Goal: Information Seeking & Learning: Check status

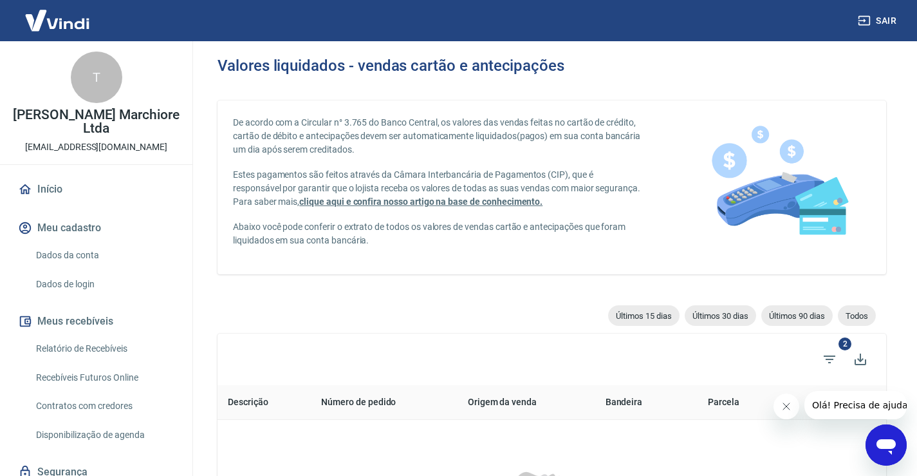
click at [88, 343] on link "Relatório de Recebíveis" at bounding box center [104, 348] width 146 height 26
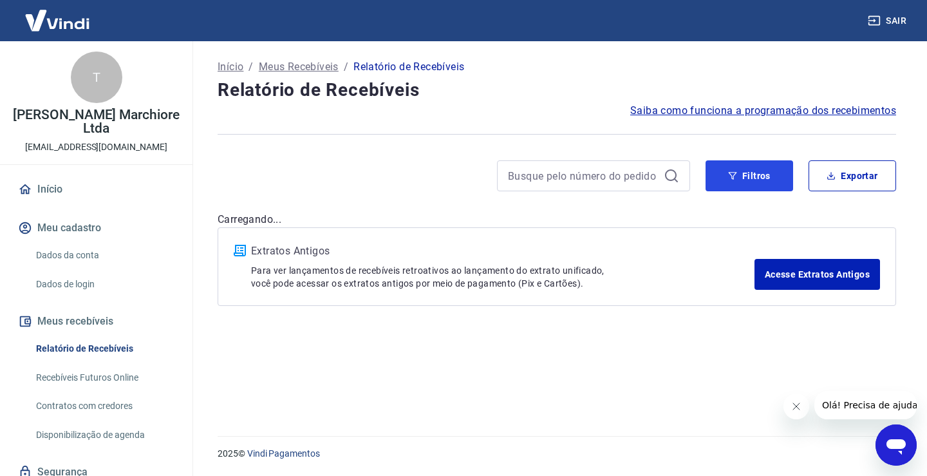
click at [738, 175] on button "Filtros" at bounding box center [750, 175] width 88 height 31
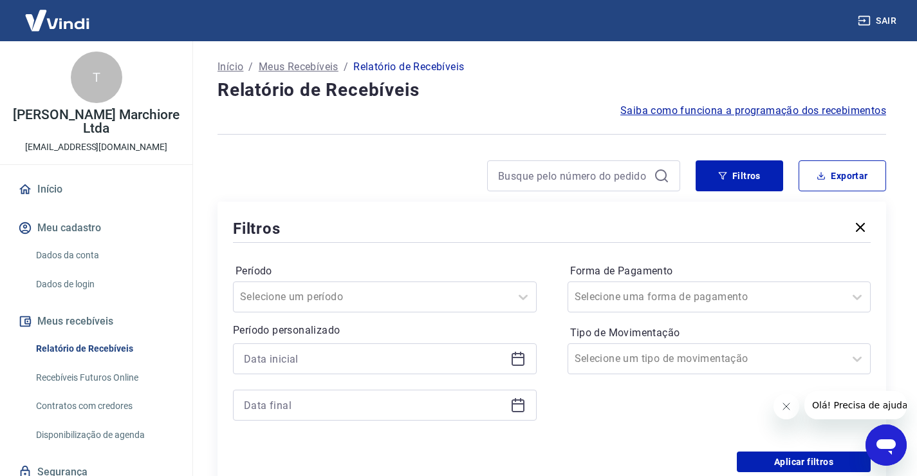
click at [517, 360] on icon at bounding box center [518, 358] width 15 height 15
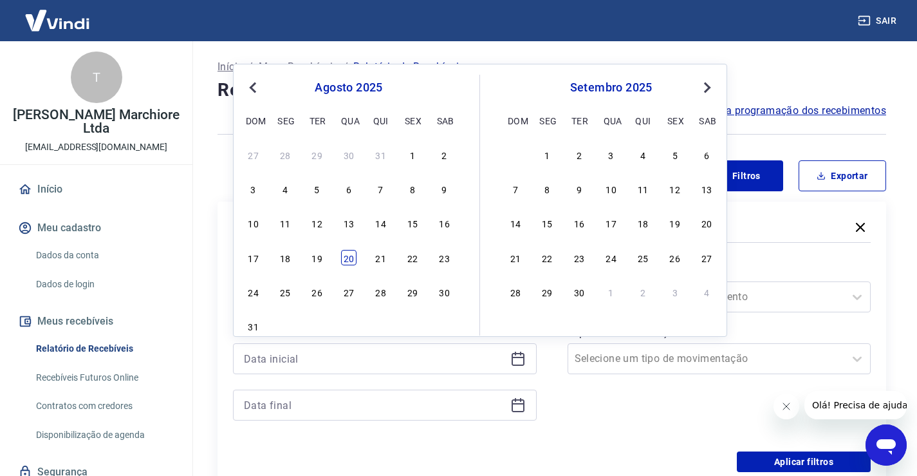
click at [352, 258] on div "20" at bounding box center [348, 257] width 15 height 15
type input "[DATE]"
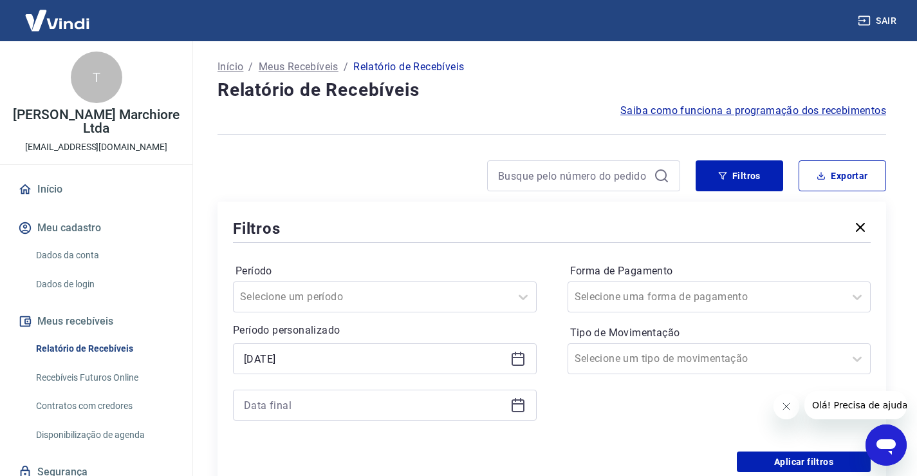
click at [521, 409] on icon at bounding box center [518, 404] width 15 height 15
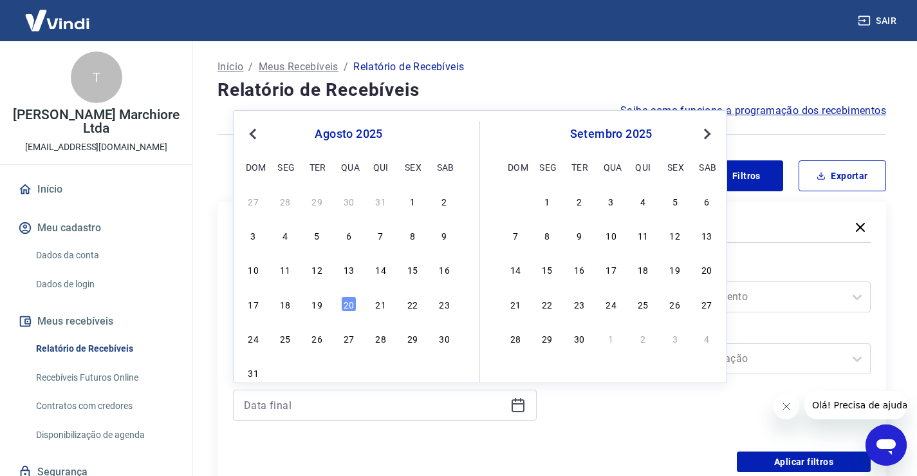
click at [340, 303] on div "17 18 19 20 21 22 23" at bounding box center [349, 303] width 210 height 19
click at [345, 304] on div "20" at bounding box center [348, 303] width 15 height 15
type input "[DATE]"
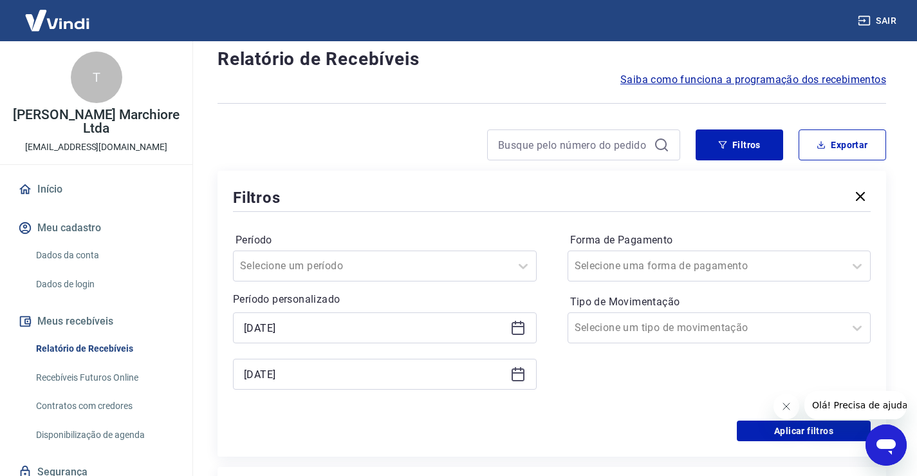
scroll to position [108, 0]
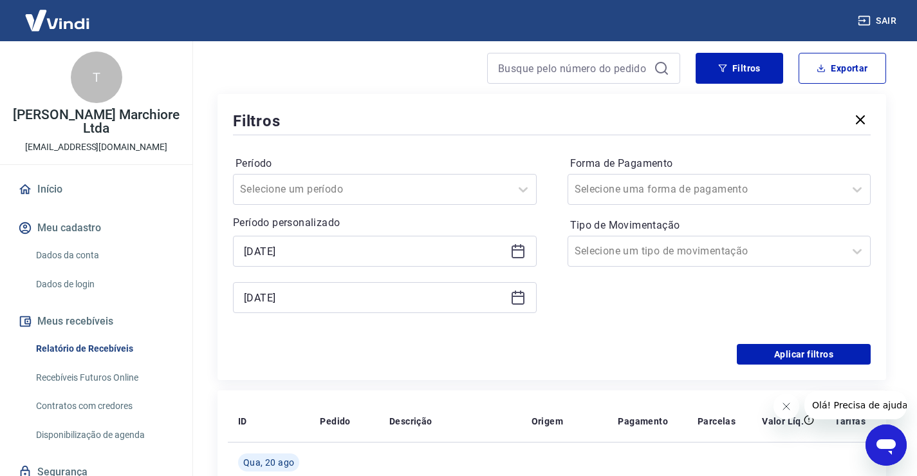
click at [787, 408] on icon "Fechar mensagem da empresa" at bounding box center [786, 406] width 10 height 10
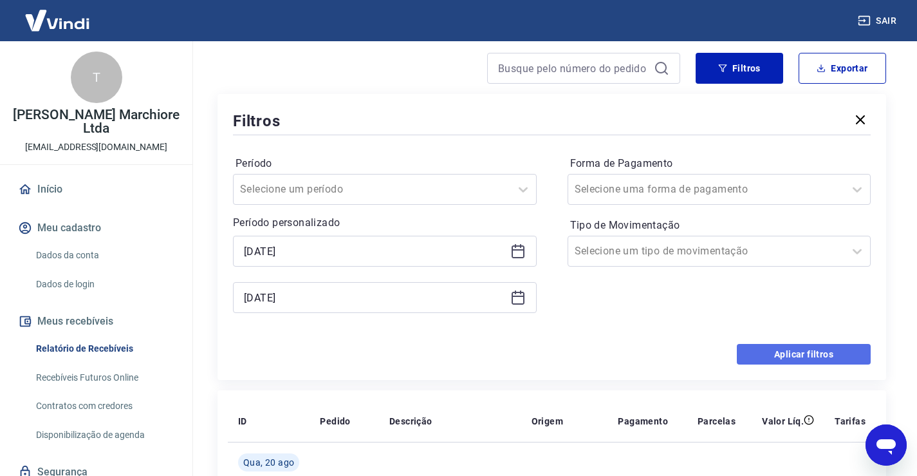
click at [808, 355] on button "Aplicar filtros" at bounding box center [804, 354] width 134 height 21
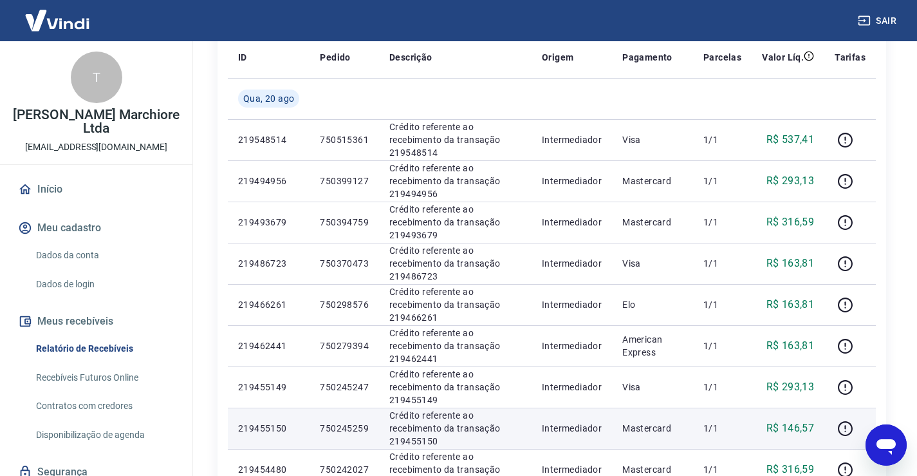
scroll to position [357, 0]
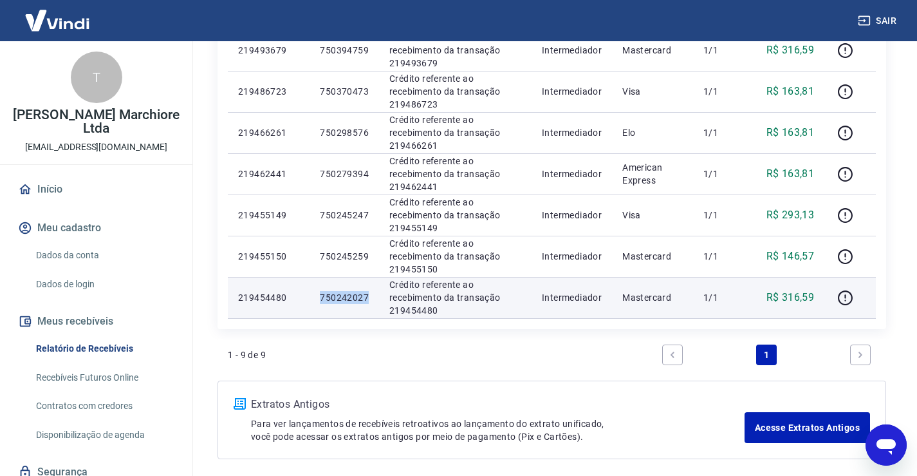
drag, startPoint x: 321, startPoint y: 295, endPoint x: 369, endPoint y: 301, distance: 48.0
click at [369, 301] on td "750242027" at bounding box center [345, 297] width 70 height 41
copy p "750242027"
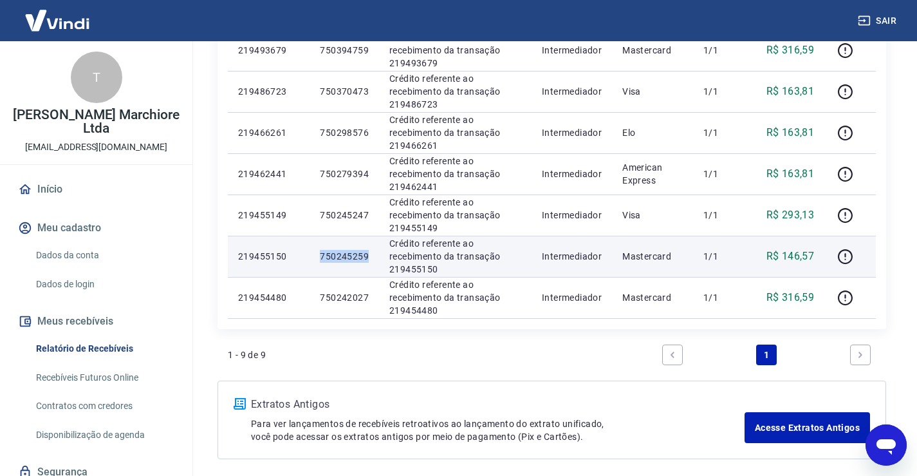
drag, startPoint x: 321, startPoint y: 258, endPoint x: 370, endPoint y: 258, distance: 48.9
click at [370, 258] on td "750245259" at bounding box center [345, 256] width 70 height 41
copy p "750245259"
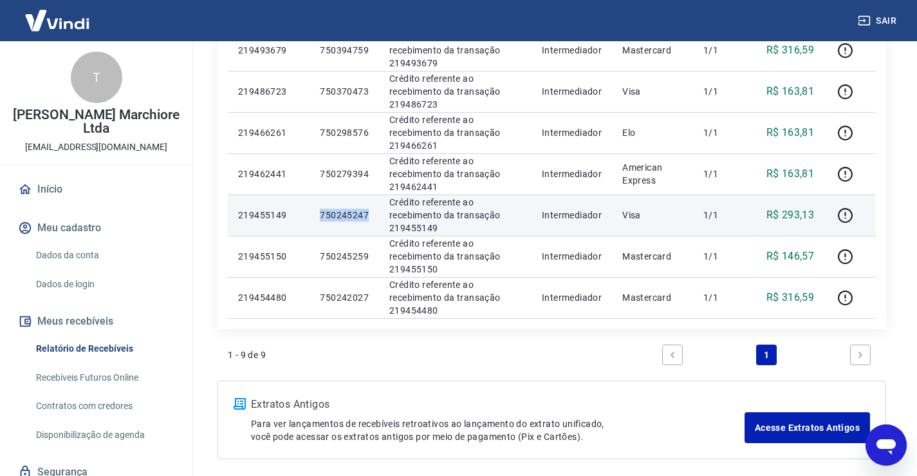
drag, startPoint x: 319, startPoint y: 214, endPoint x: 366, endPoint y: 223, distance: 47.9
click at [366, 223] on td "750245247" at bounding box center [345, 214] width 70 height 41
copy p "750245247"
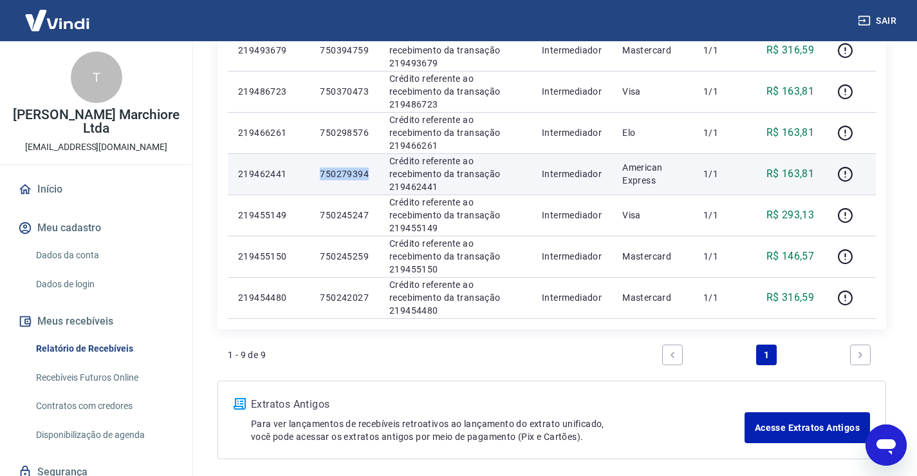
drag, startPoint x: 321, startPoint y: 174, endPoint x: 370, endPoint y: 176, distance: 48.4
click at [370, 176] on td "750279394" at bounding box center [345, 173] width 70 height 41
copy p "750279394"
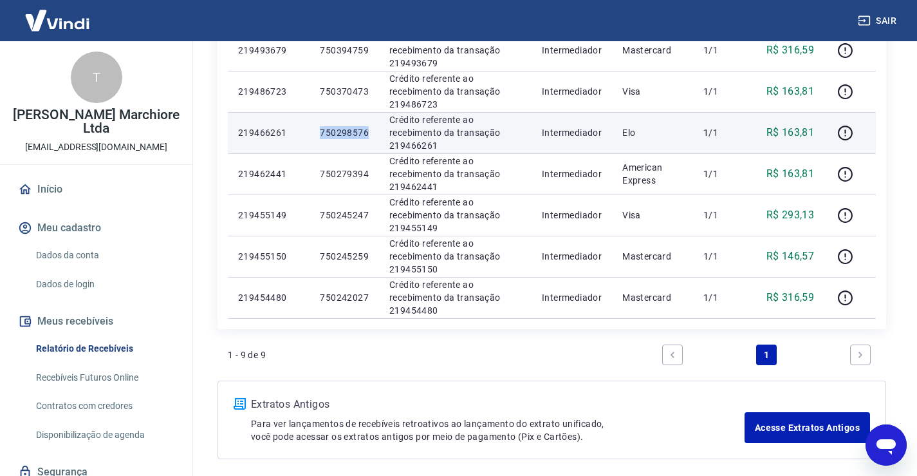
drag, startPoint x: 319, startPoint y: 131, endPoint x: 365, endPoint y: 140, distance: 46.6
click at [365, 140] on td "750298576" at bounding box center [345, 132] width 70 height 41
copy p "750298576"
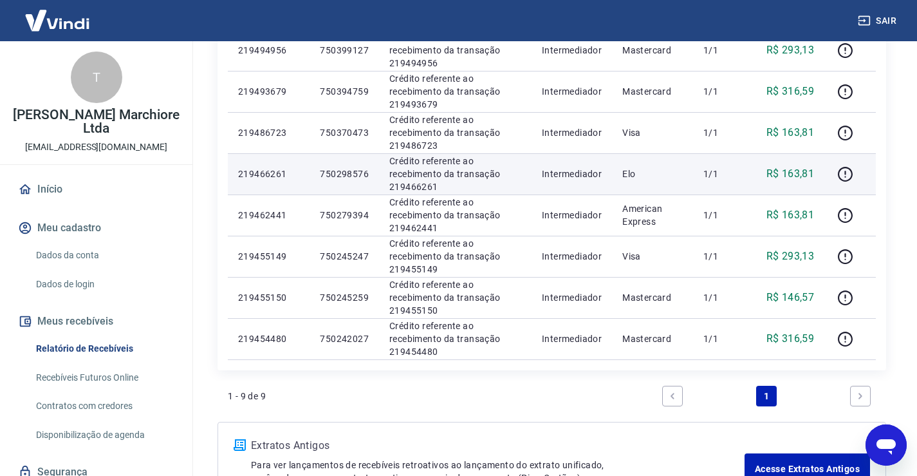
scroll to position [314, 0]
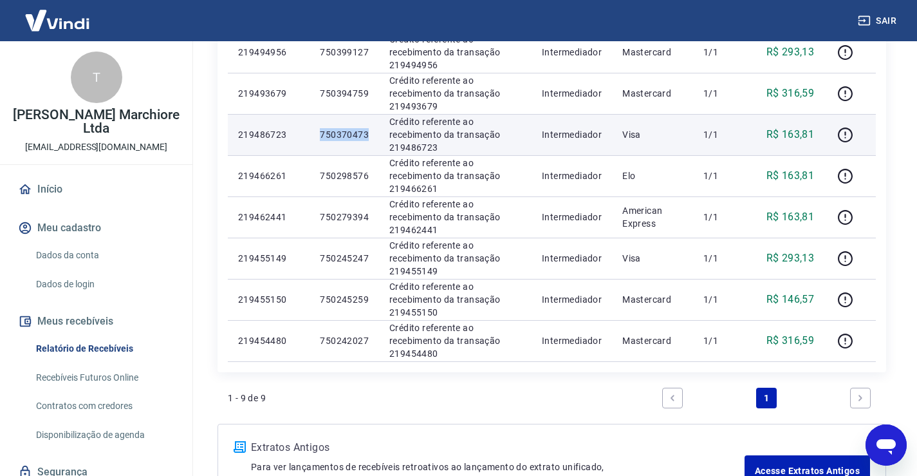
drag, startPoint x: 321, startPoint y: 135, endPoint x: 373, endPoint y: 136, distance: 52.2
click at [373, 136] on td "750370473" at bounding box center [345, 134] width 70 height 41
copy p "750370473"
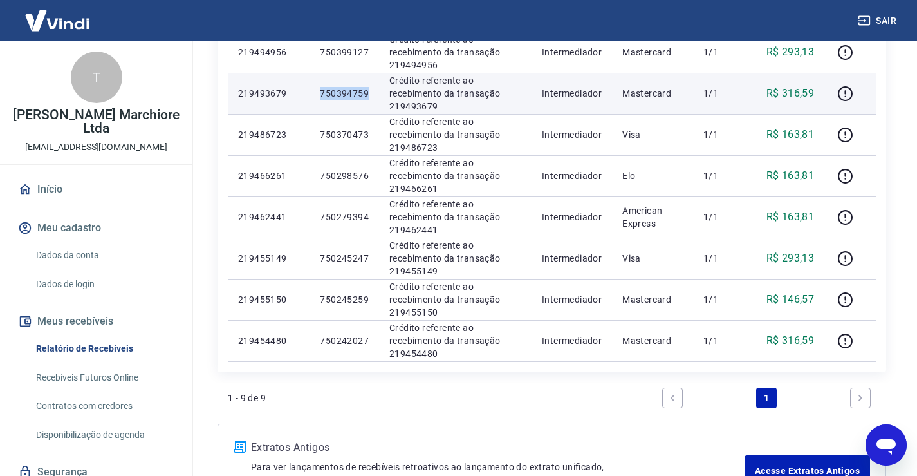
drag, startPoint x: 321, startPoint y: 91, endPoint x: 370, endPoint y: 93, distance: 48.3
click at [370, 93] on td "750394759" at bounding box center [345, 93] width 70 height 41
copy p "750394759"
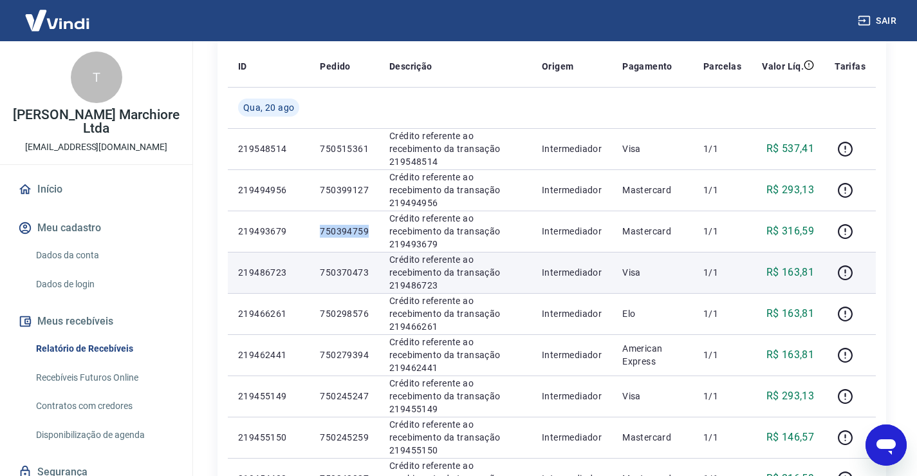
scroll to position [164, 0]
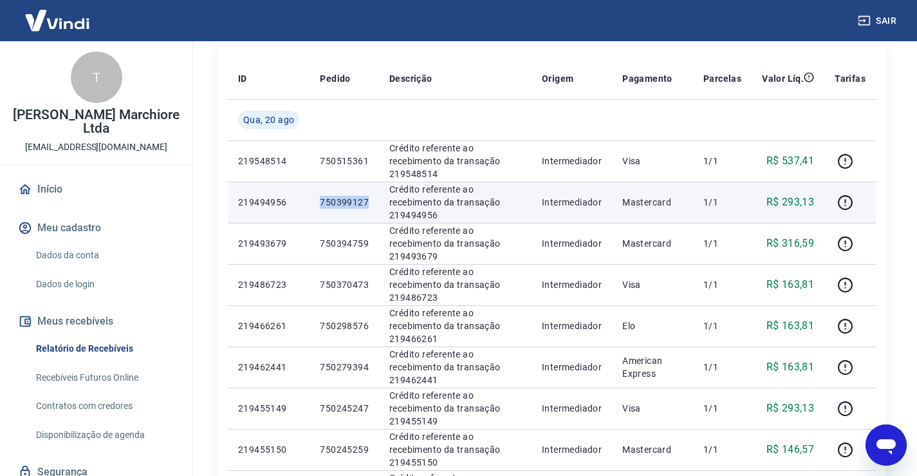
drag, startPoint x: 320, startPoint y: 203, endPoint x: 370, endPoint y: 211, distance: 50.2
click at [370, 211] on td "750399127" at bounding box center [345, 202] width 70 height 41
copy p "750399127"
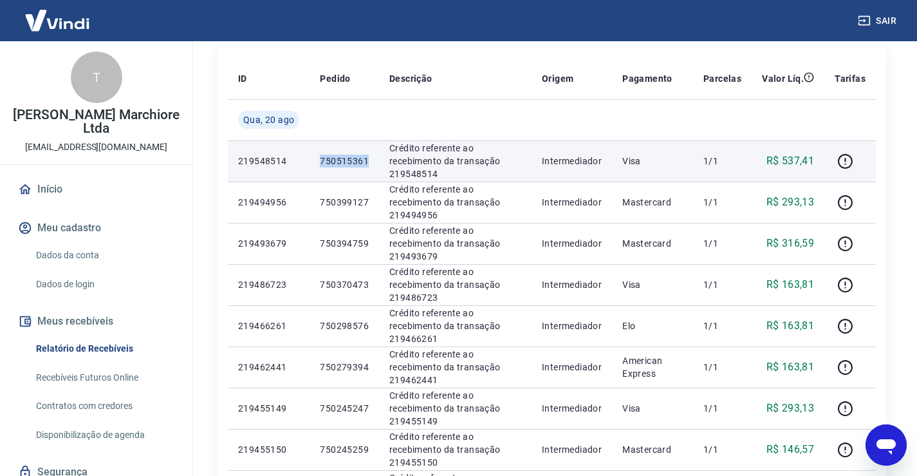
drag, startPoint x: 322, startPoint y: 161, endPoint x: 368, endPoint y: 156, distance: 45.9
click at [368, 156] on td "750515361" at bounding box center [345, 160] width 70 height 41
copy p "750515361"
